Goal: Information Seeking & Learning: Learn about a topic

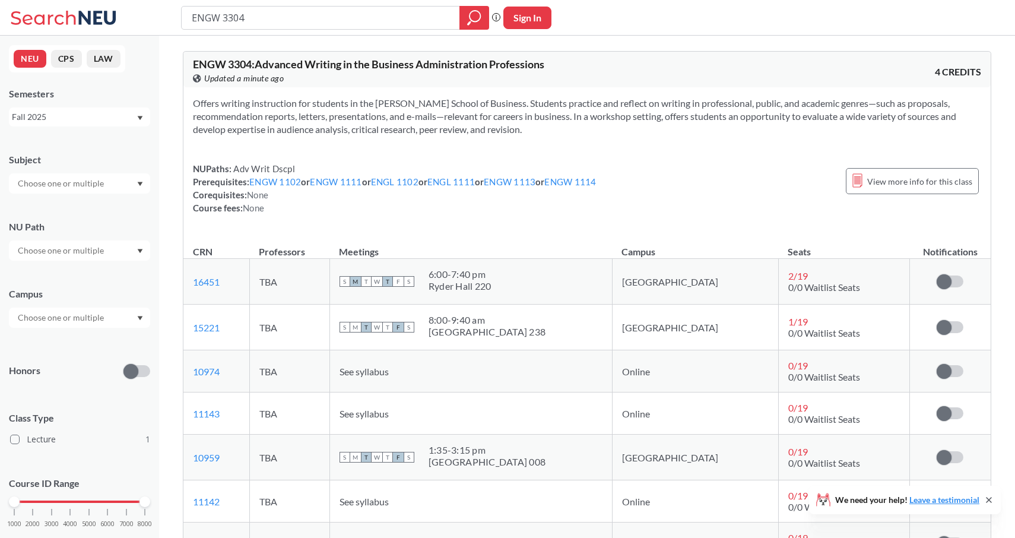
scroll to position [999, 0]
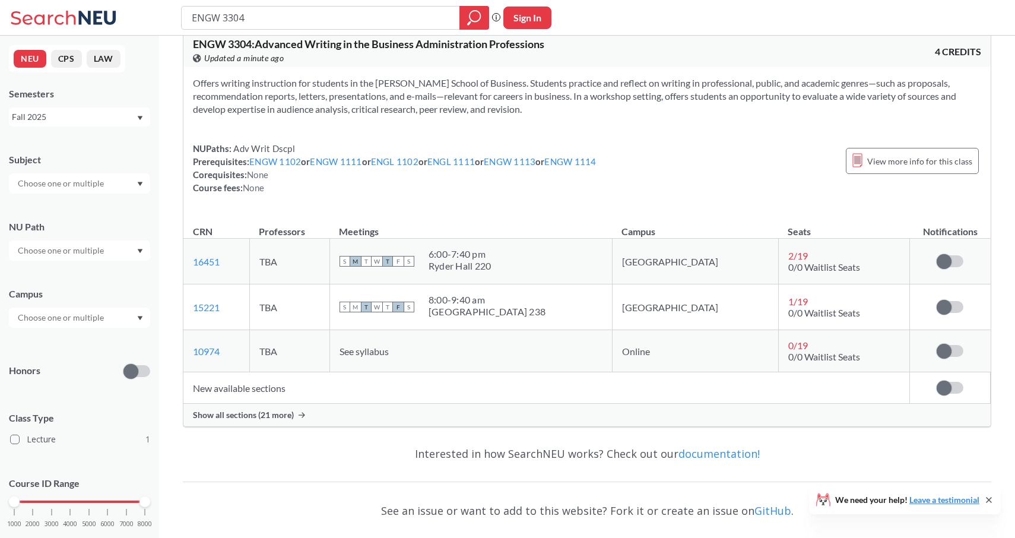
scroll to position [21, 0]
click at [292, 413] on span "Show all sections (21 more)" at bounding box center [243, 414] width 101 height 11
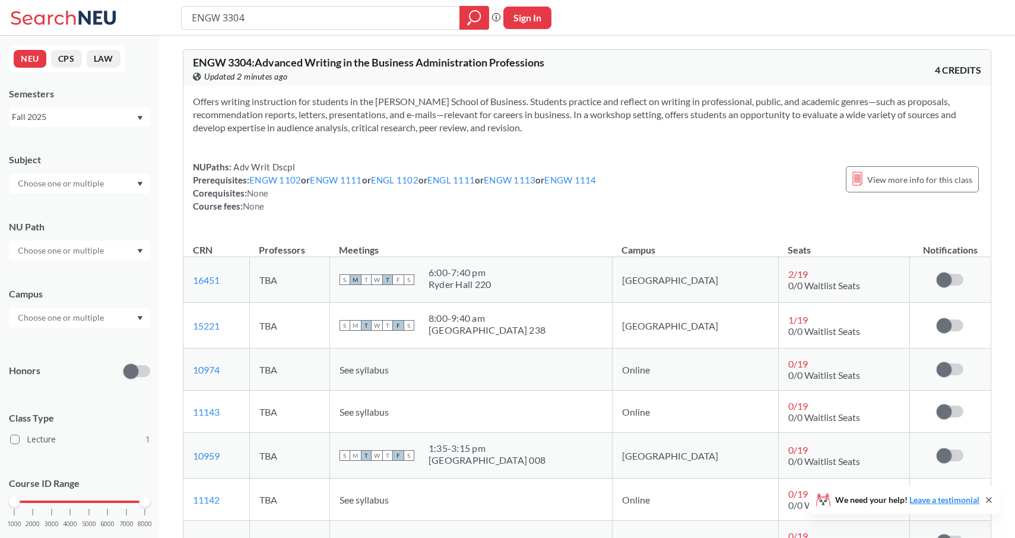
scroll to position [0, 0]
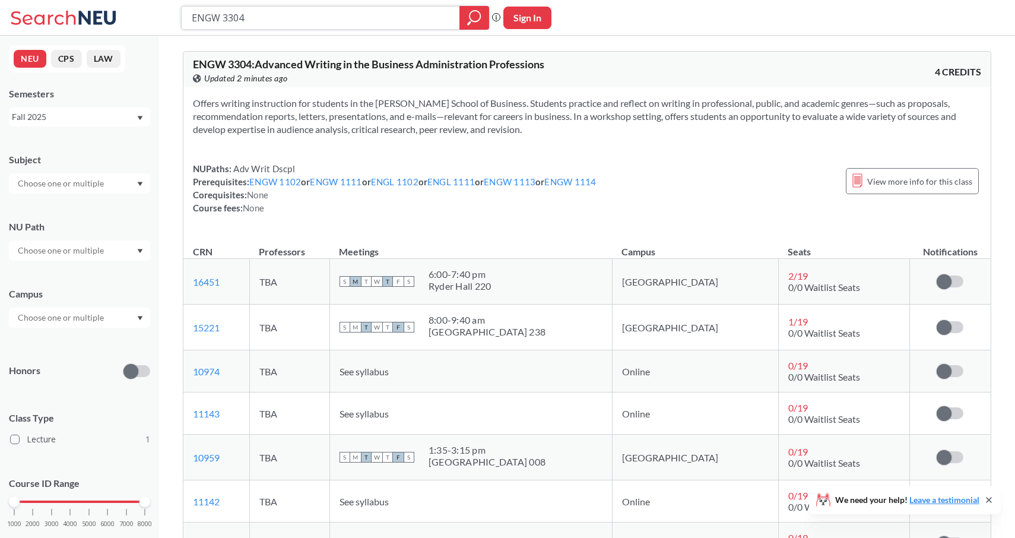
click at [252, 21] on input "ENGW 3304" at bounding box center [321, 18] width 261 height 20
type input "ENGW 3315"
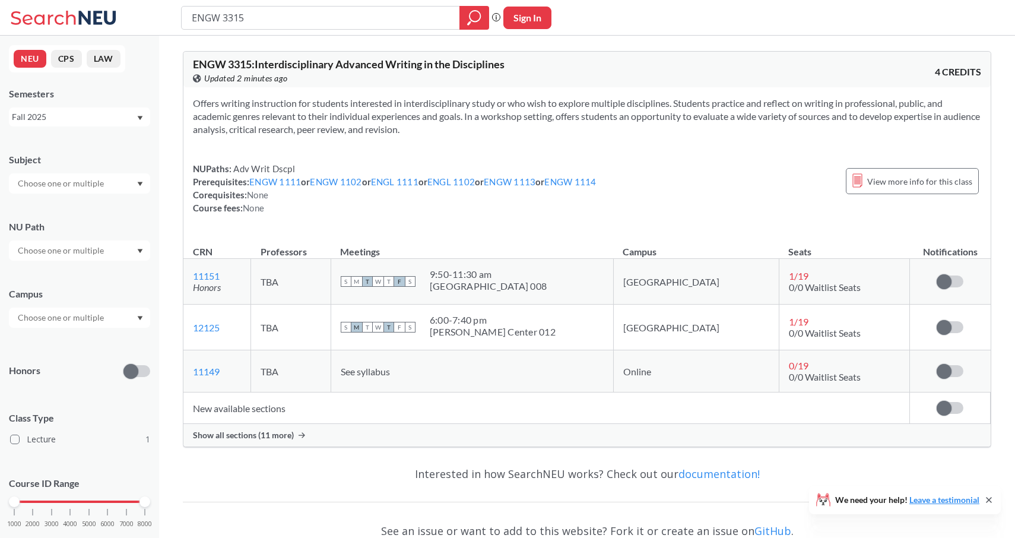
click at [257, 435] on span "Show all sections (11 more)" at bounding box center [243, 435] width 101 height 11
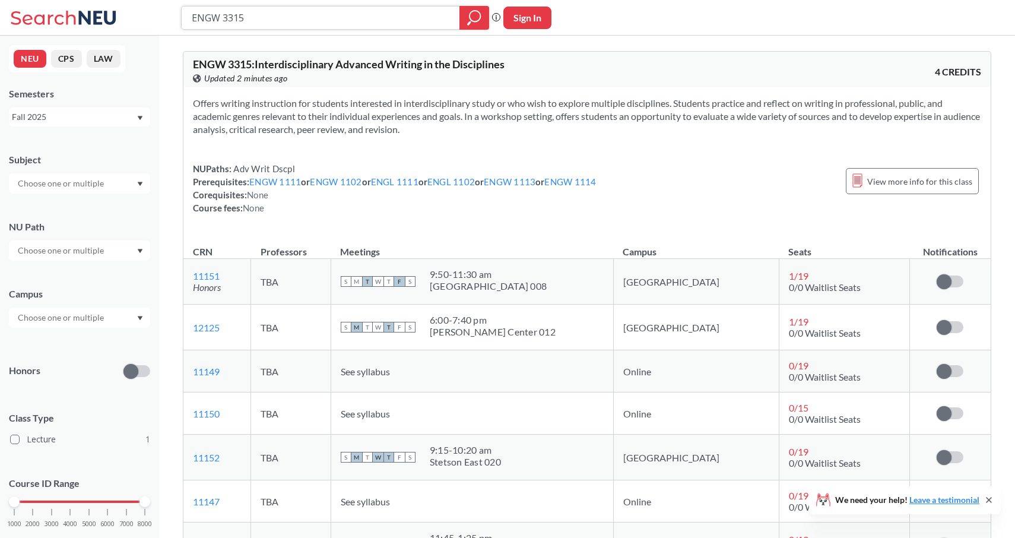
click at [251, 17] on input "ENGW 3315" at bounding box center [321, 18] width 261 height 20
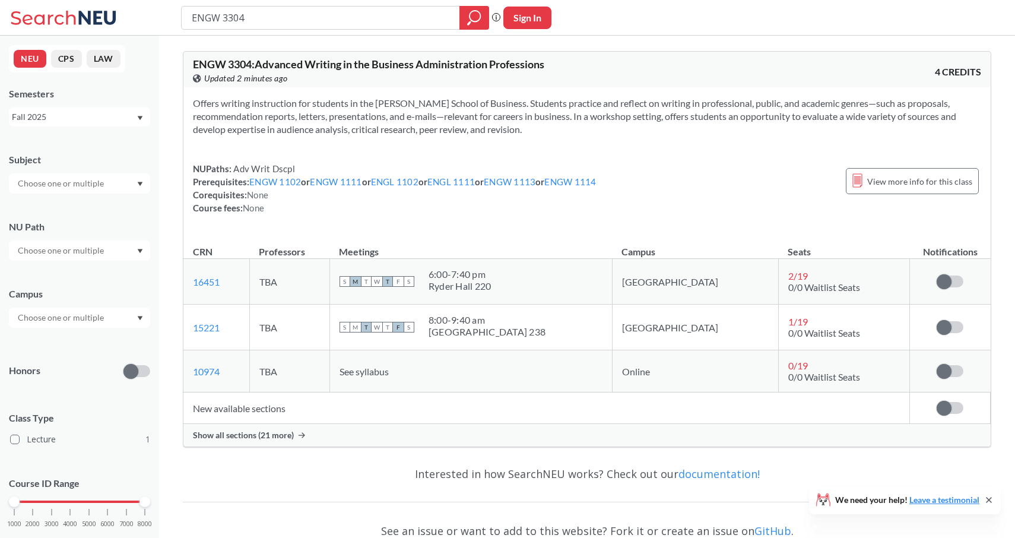
click at [255, 432] on span "Show all sections (21 more)" at bounding box center [243, 435] width 101 height 11
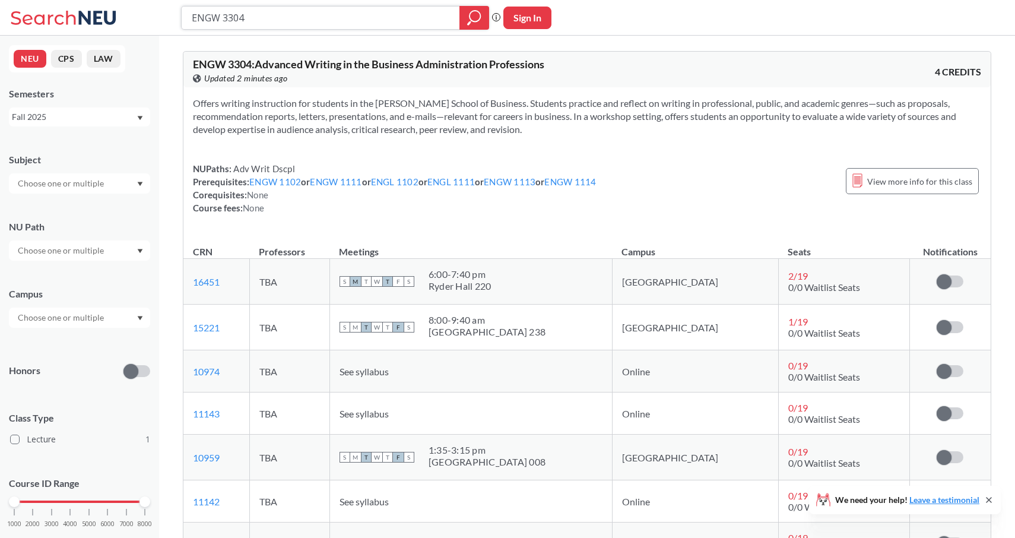
click at [245, 20] on input "ENGW 3304" at bounding box center [321, 18] width 261 height 20
type input "ENGW 3302"
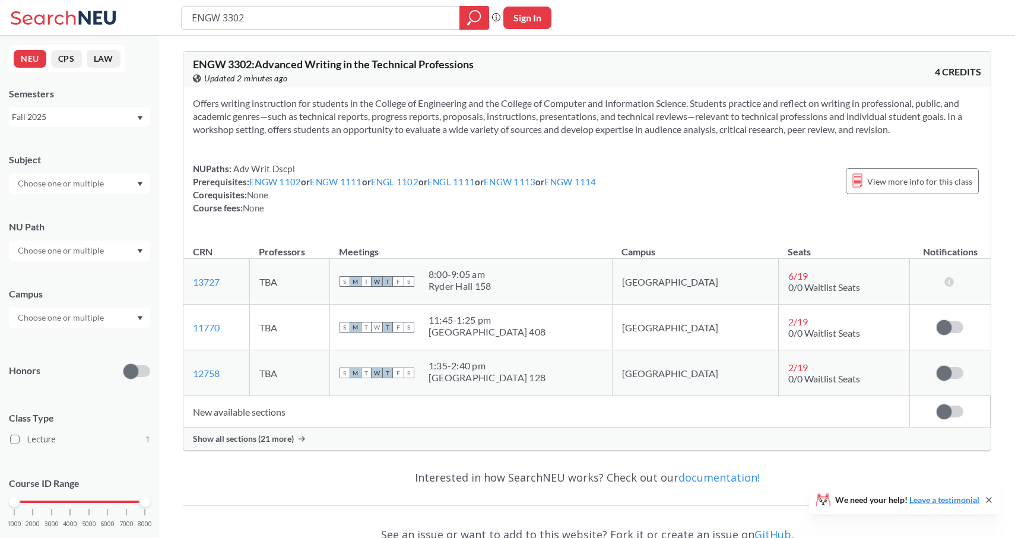
click at [229, 437] on span "Show all sections (21 more)" at bounding box center [243, 439] width 101 height 11
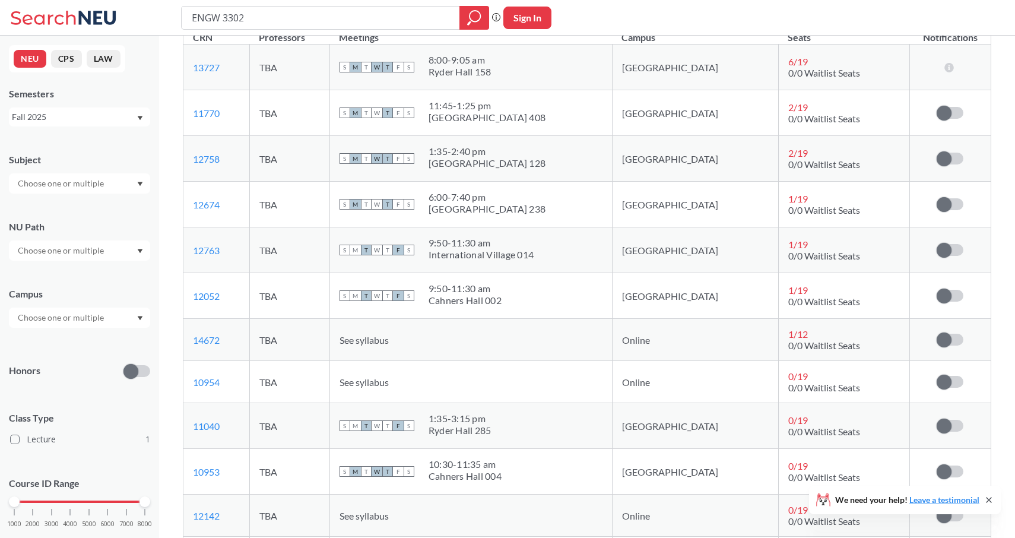
scroll to position [165, 0]
